Goal: Transaction & Acquisition: Purchase product/service

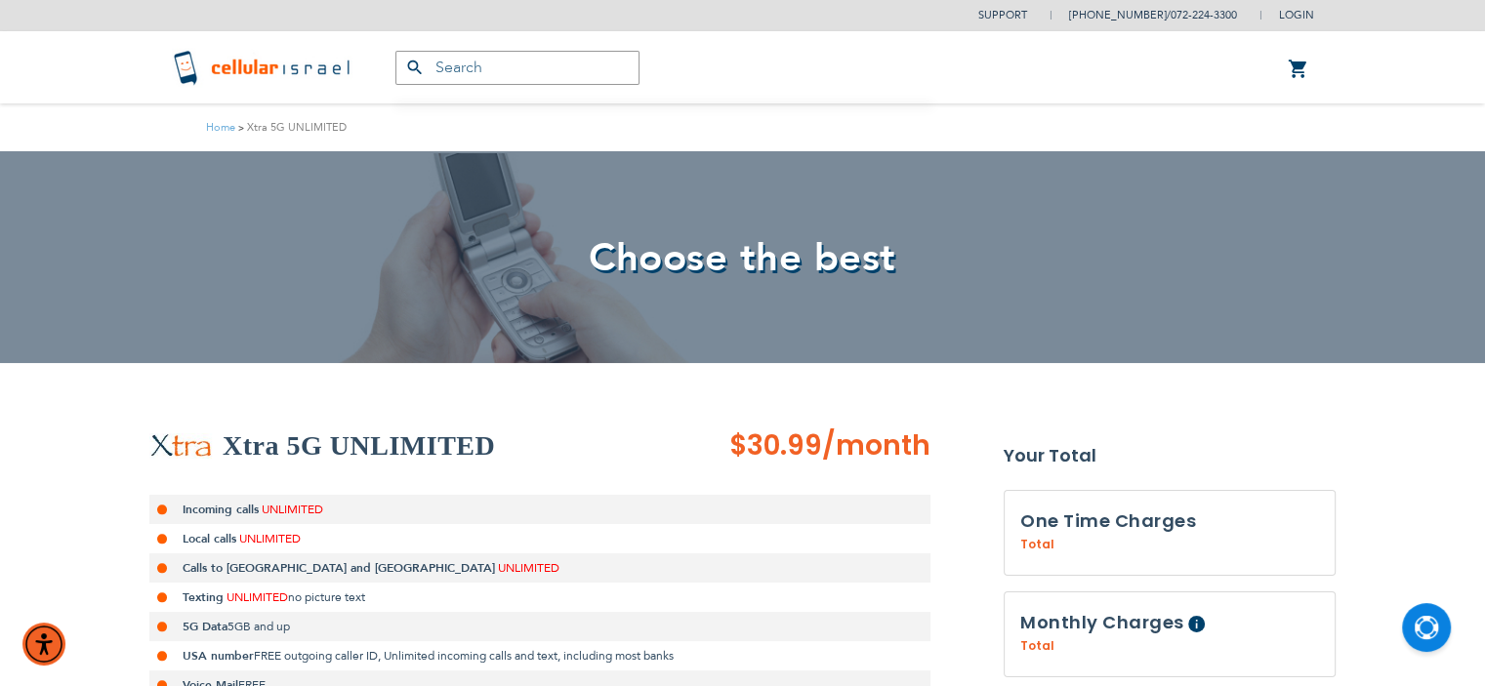
type input "[EMAIL_ADDRESS][DOMAIN_NAME]"
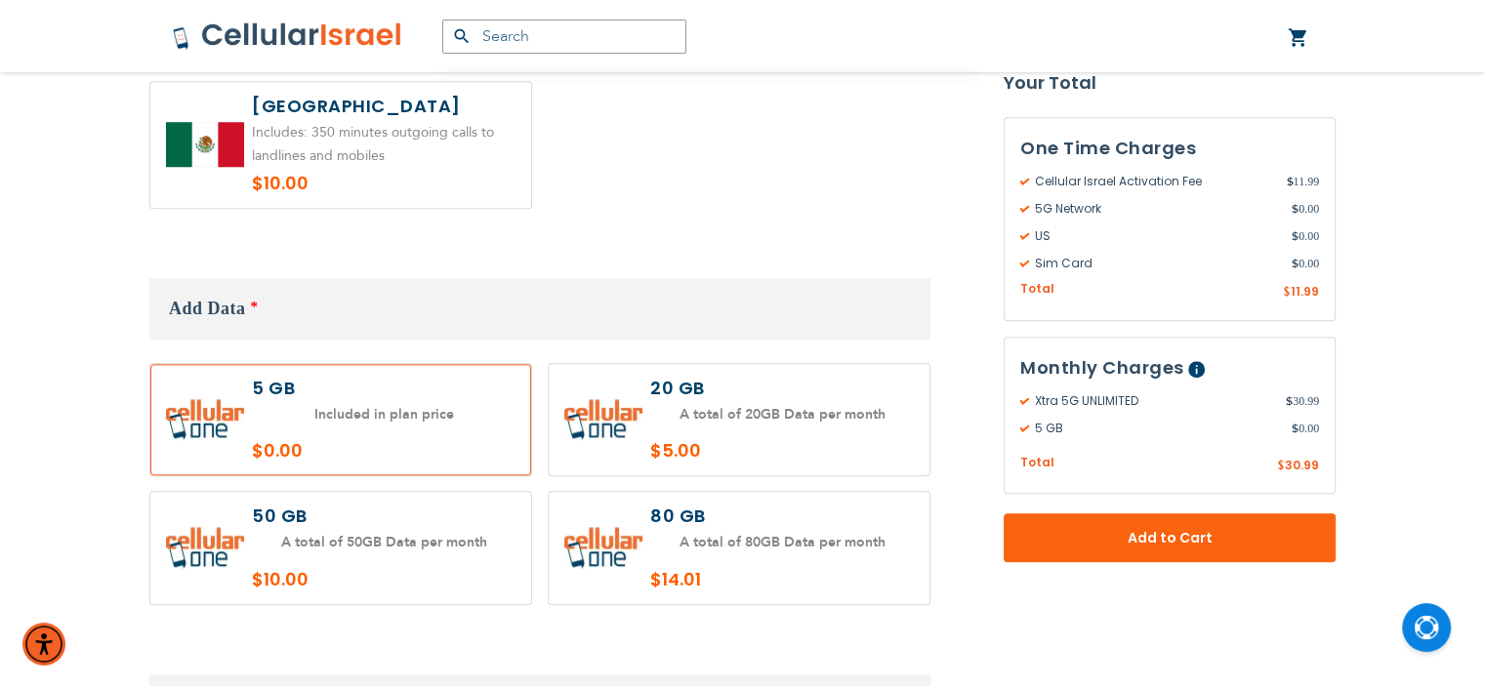
scroll to position [1679, 0]
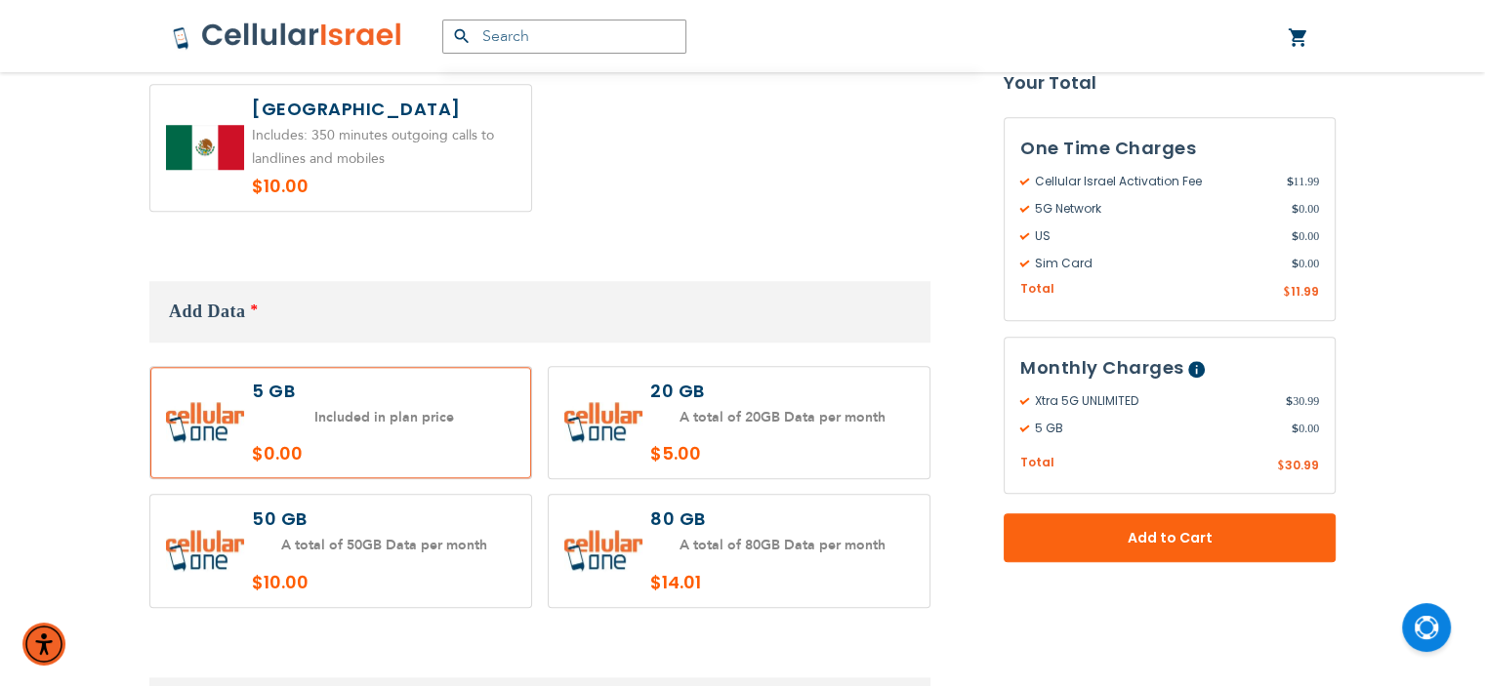
click at [824, 405] on label at bounding box center [739, 423] width 381 height 112
radio input "true"
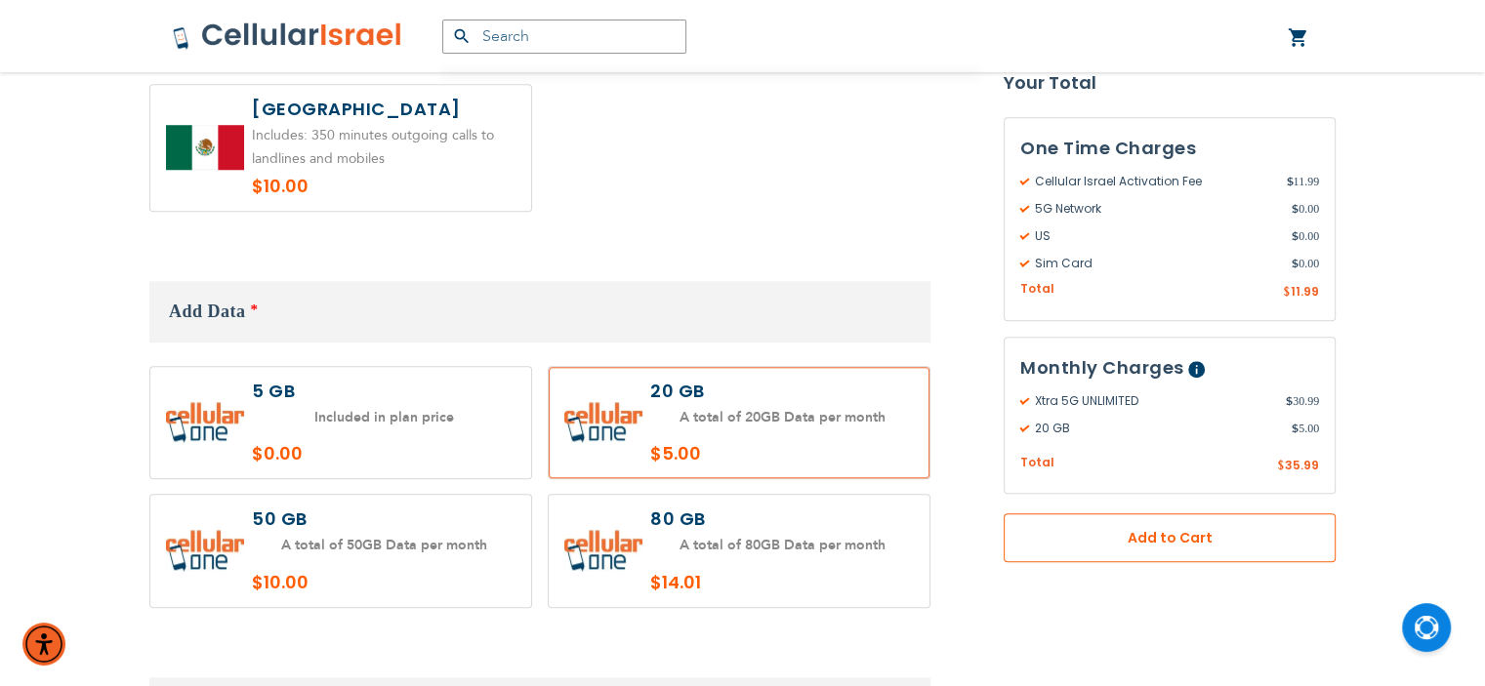
click at [1149, 542] on span "Add to Cart" at bounding box center [1169, 538] width 203 height 21
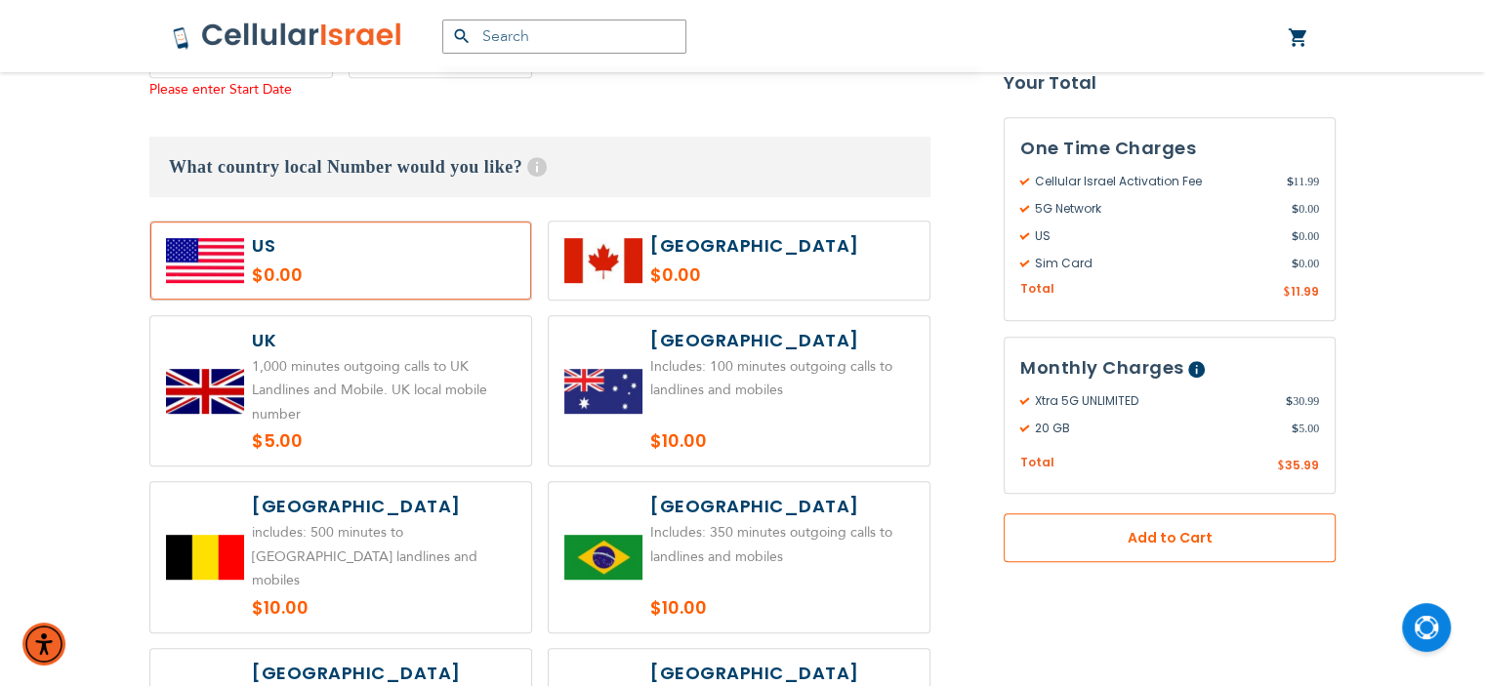
scroll to position [918, 0]
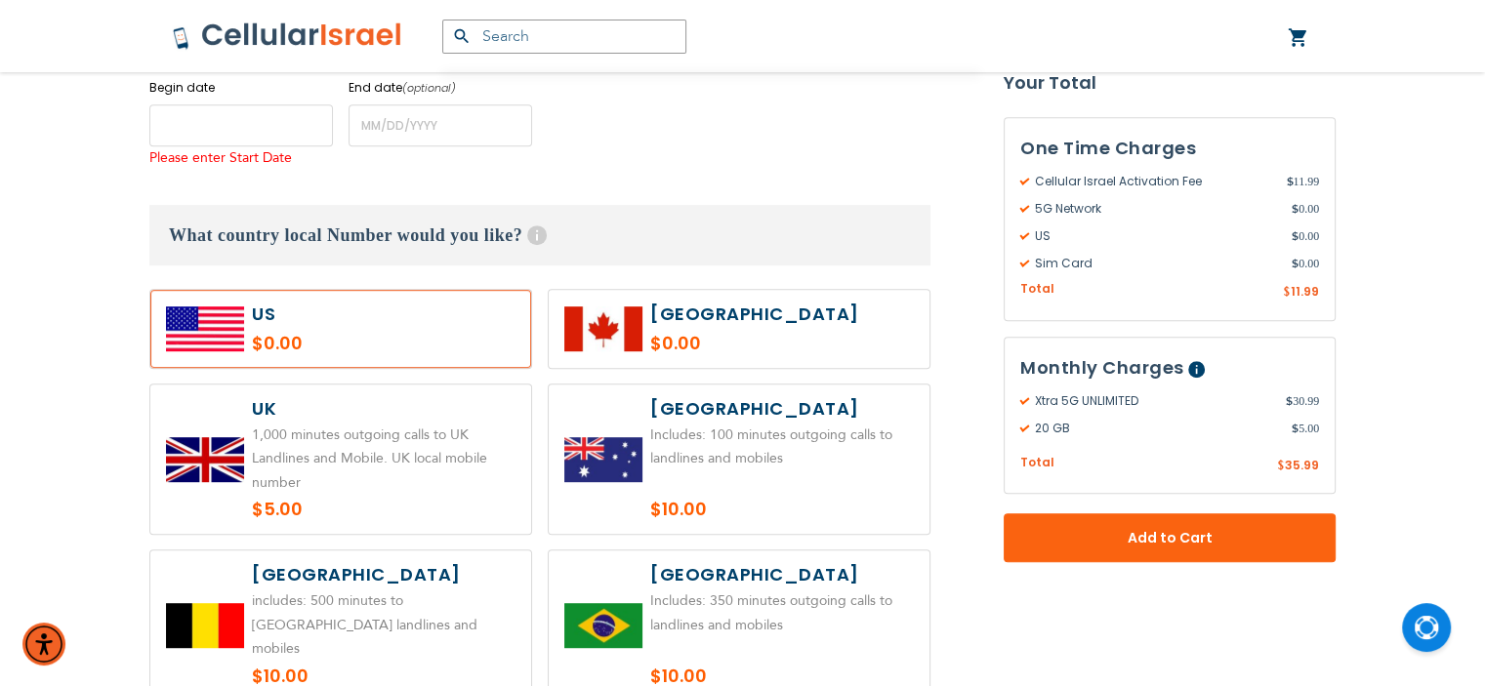
click at [277, 128] on input "name" at bounding box center [241, 125] width 184 height 42
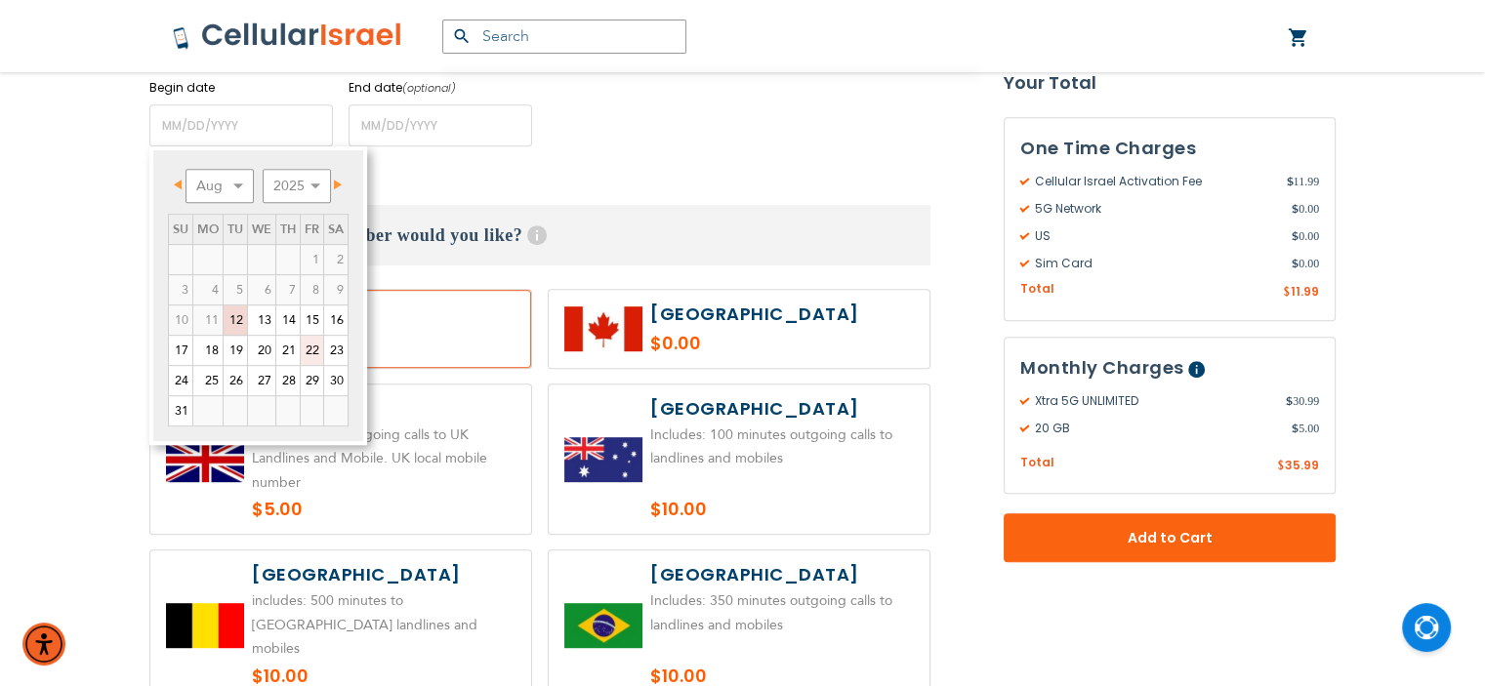
click at [310, 347] on link "22" at bounding box center [312, 350] width 22 height 29
type input "[DATE]"
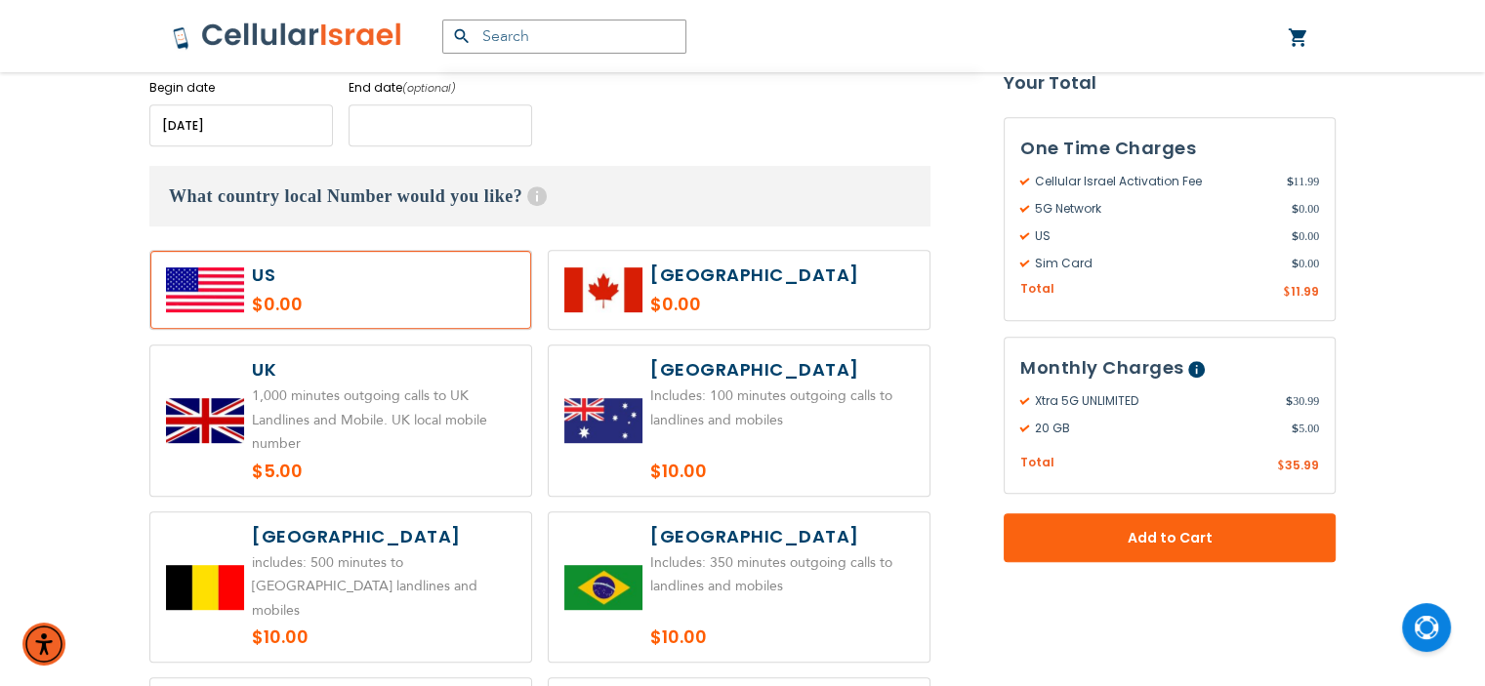
click at [500, 126] on input "name" at bounding box center [441, 125] width 184 height 42
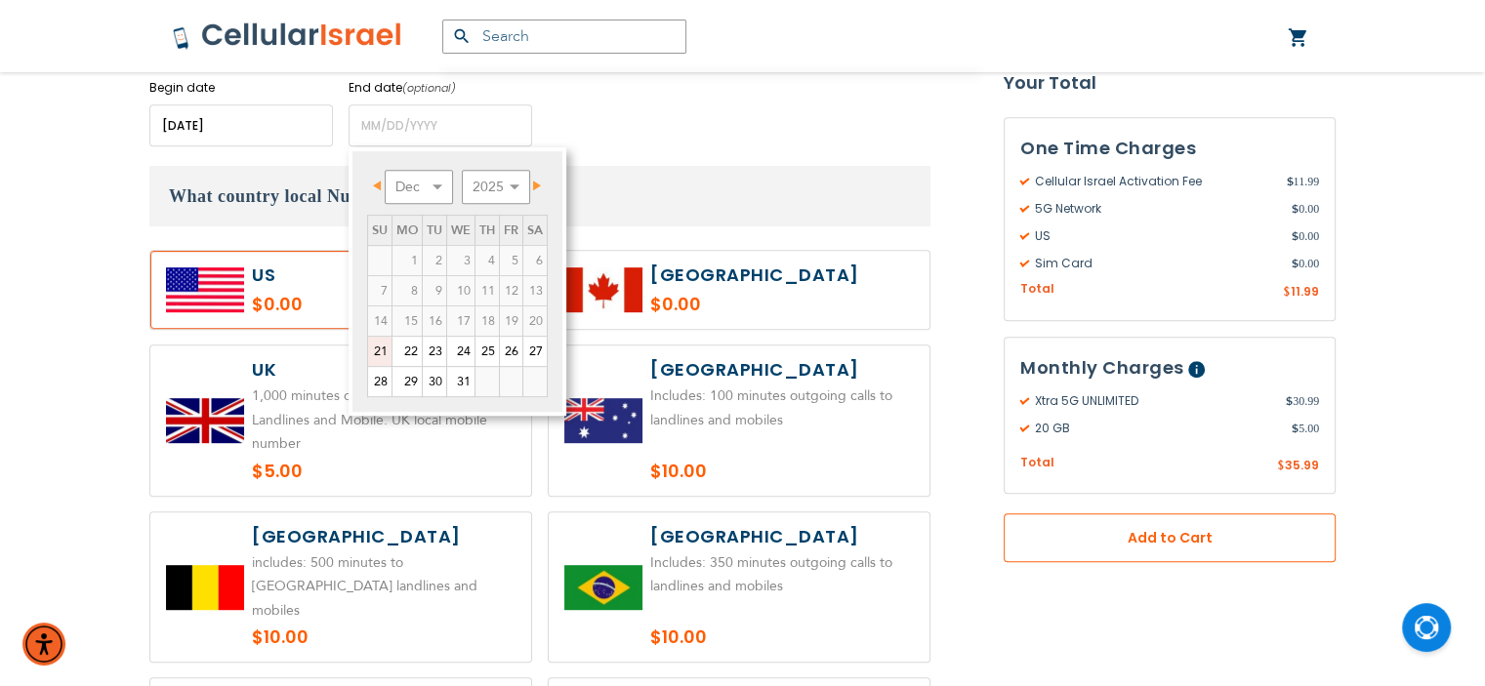
click at [1151, 531] on span "Add to Cart" at bounding box center [1169, 538] width 203 height 21
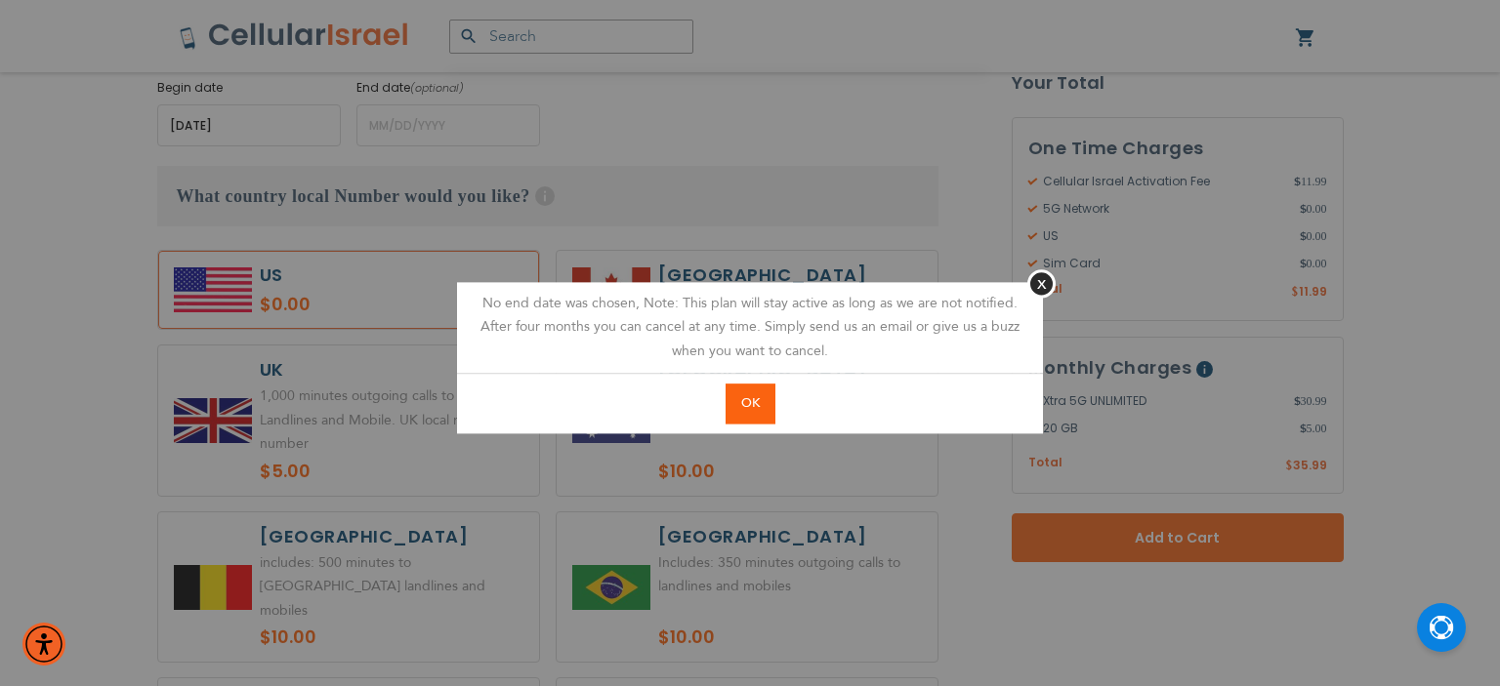
click at [747, 406] on span "OK" at bounding box center [750, 404] width 19 height 18
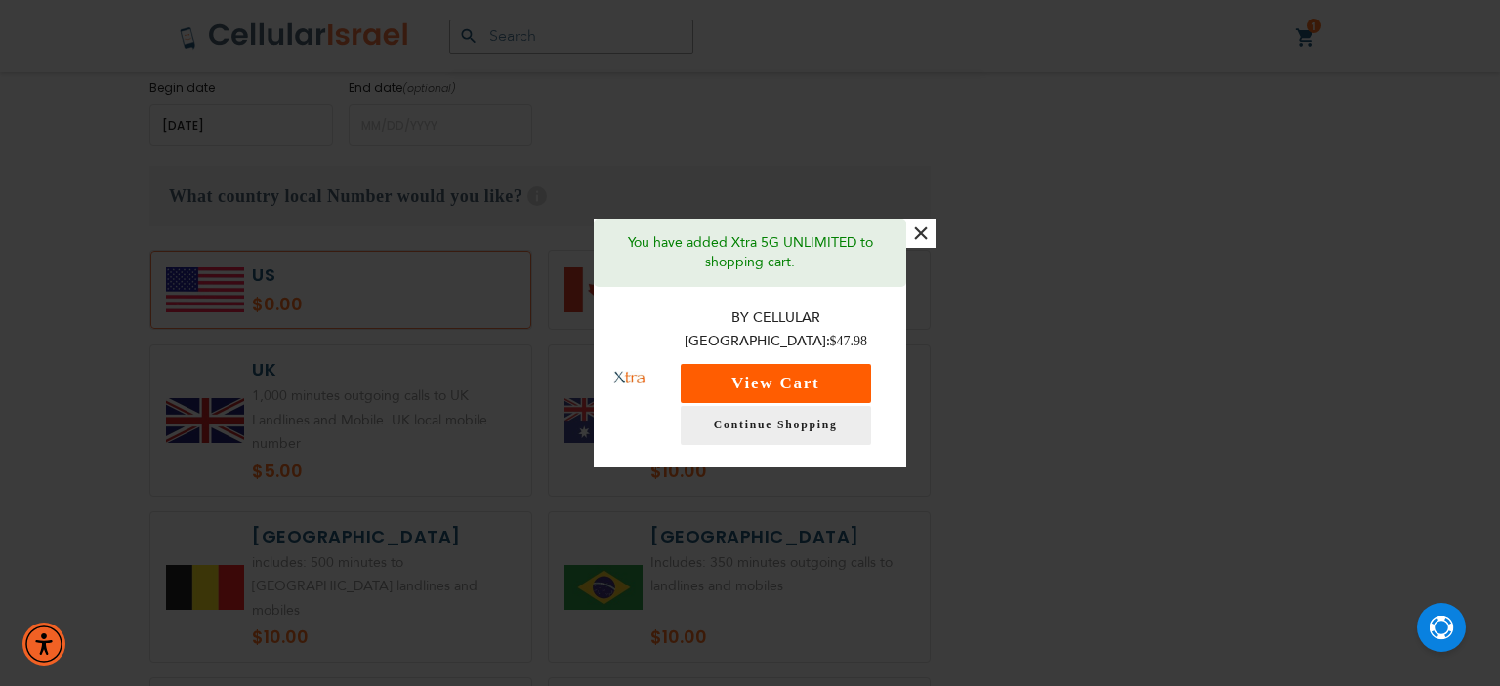
click at [810, 365] on button "View Cart" at bounding box center [776, 383] width 190 height 39
